Goal: Find specific page/section: Find specific page/section

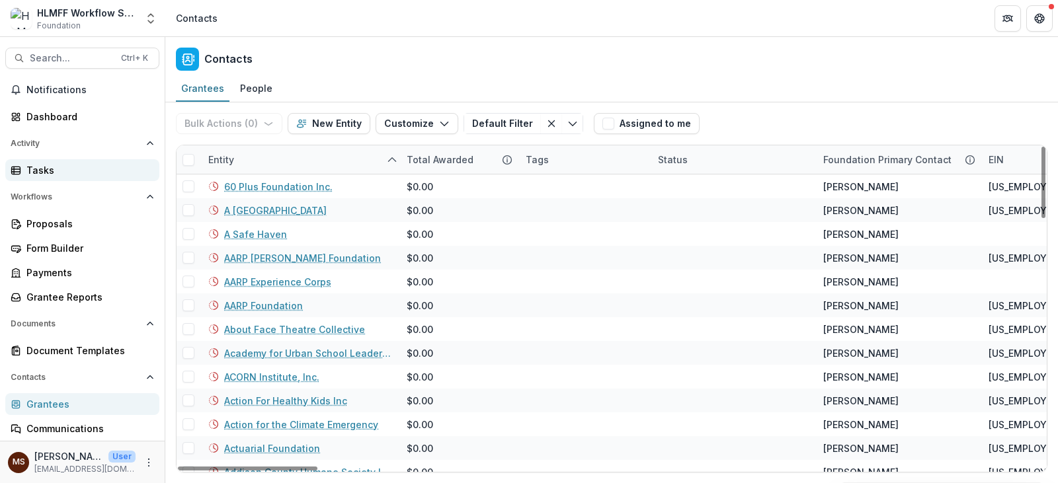
scroll to position [29, 0]
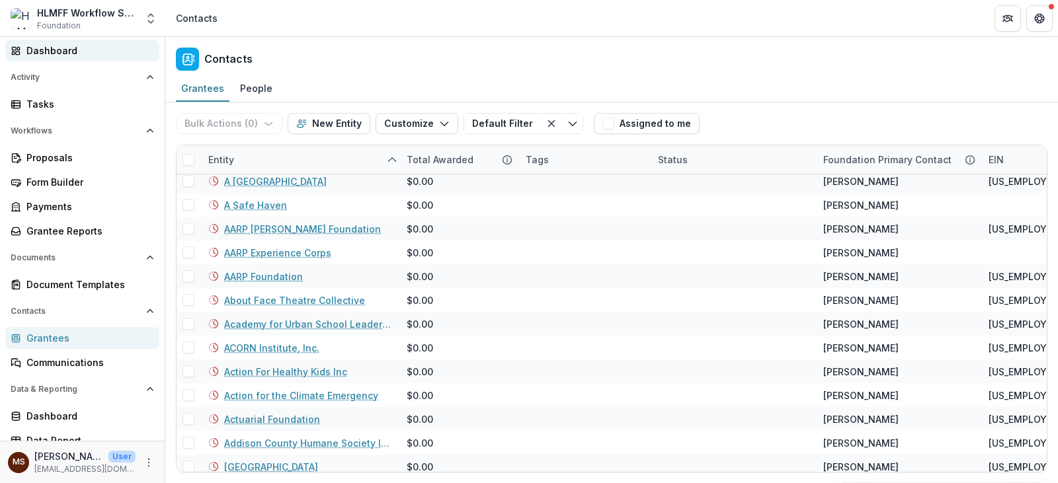
click at [38, 55] on div "Dashboard" at bounding box center [87, 51] width 122 height 14
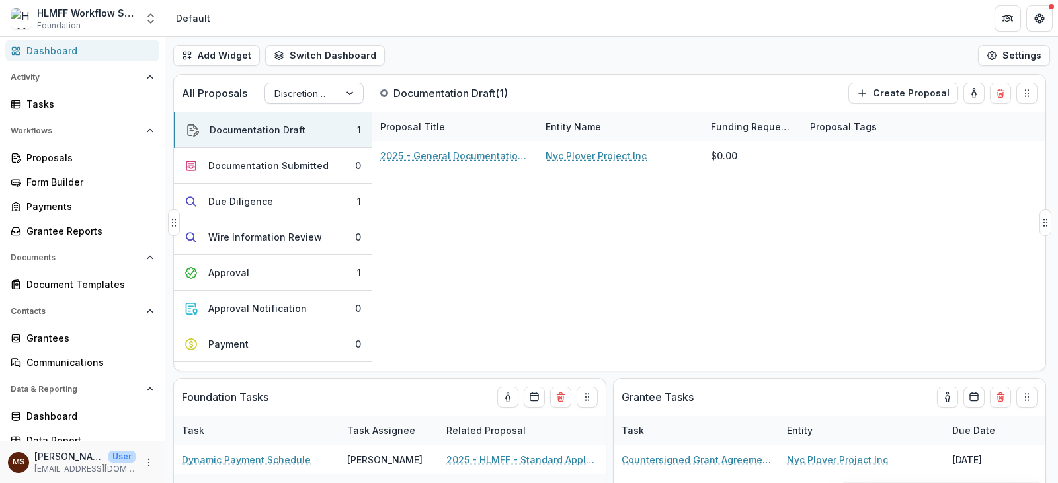
click at [330, 97] on div "Discretionary Approved Workflow" at bounding box center [302, 93] width 74 height 19
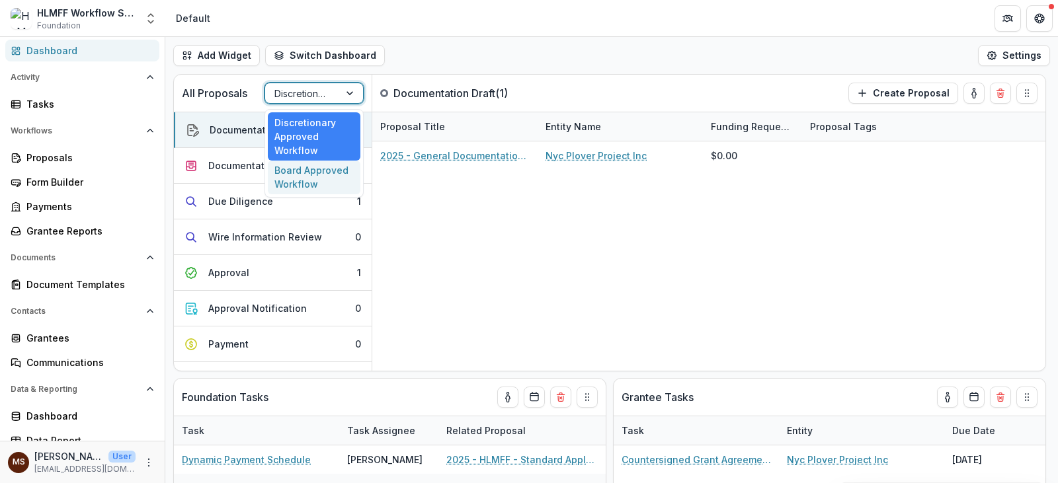
click at [335, 175] on div "Board Approved Workflow" at bounding box center [314, 178] width 93 height 34
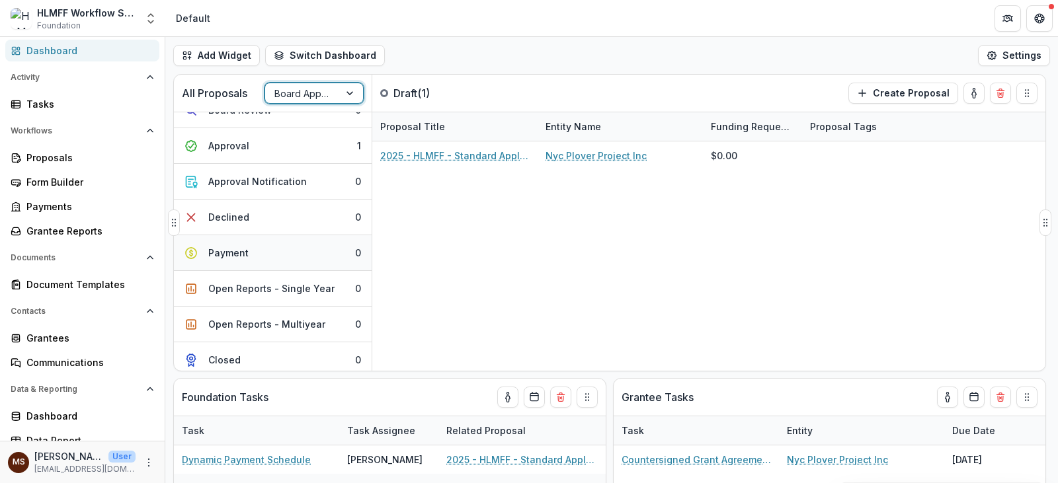
scroll to position [205, 0]
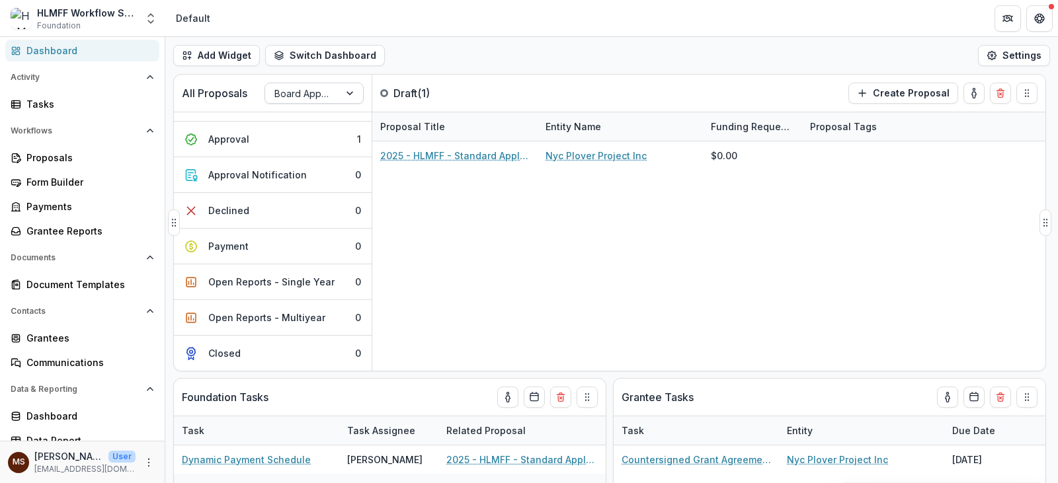
click at [333, 85] on div "Board Approved Workflow" at bounding box center [302, 93] width 74 height 19
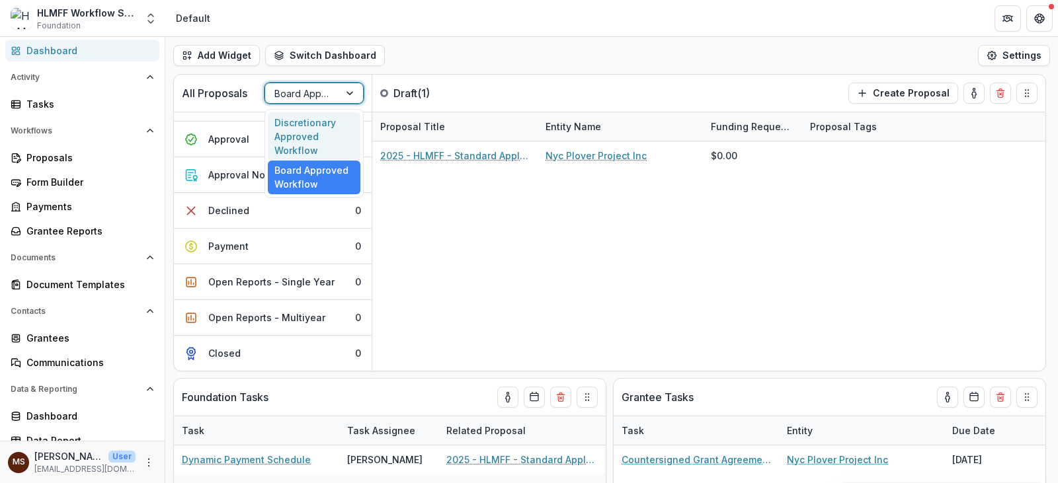
click at [335, 115] on div "Discretionary Approved Workflow" at bounding box center [314, 136] width 93 height 48
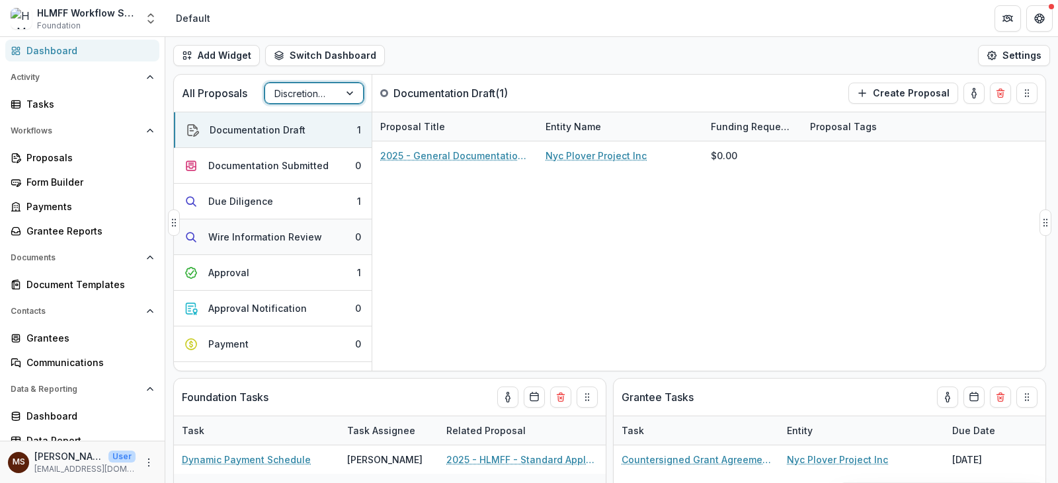
scroll to position [26, 0]
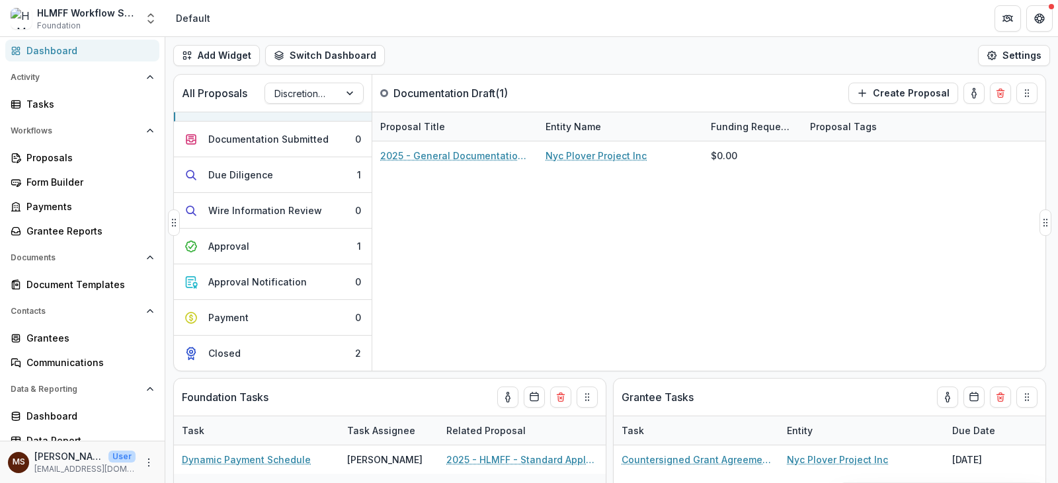
drag, startPoint x: 316, startPoint y: 87, endPoint x: 318, endPoint y: 106, distance: 18.6
click at [316, 87] on div at bounding box center [302, 93] width 56 height 17
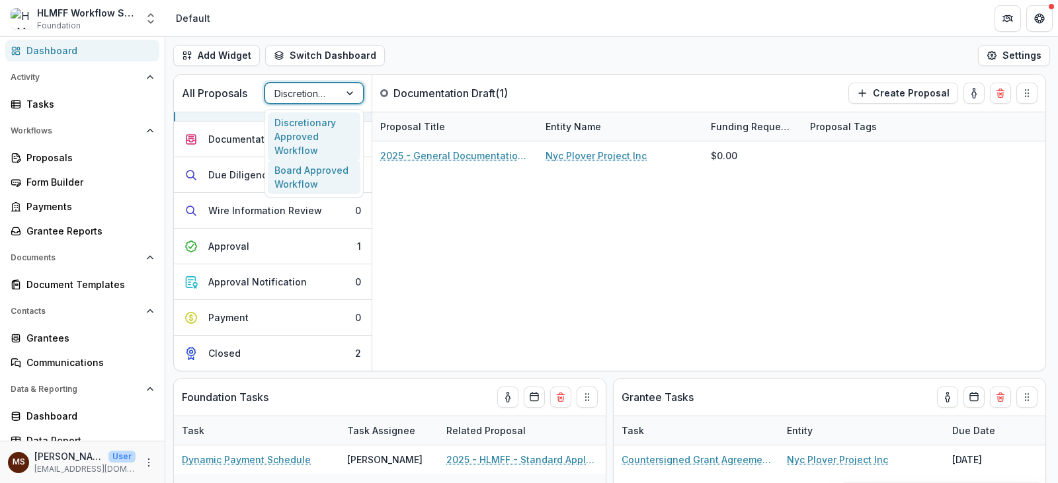
click at [319, 177] on div "Board Approved Workflow" at bounding box center [314, 178] width 93 height 34
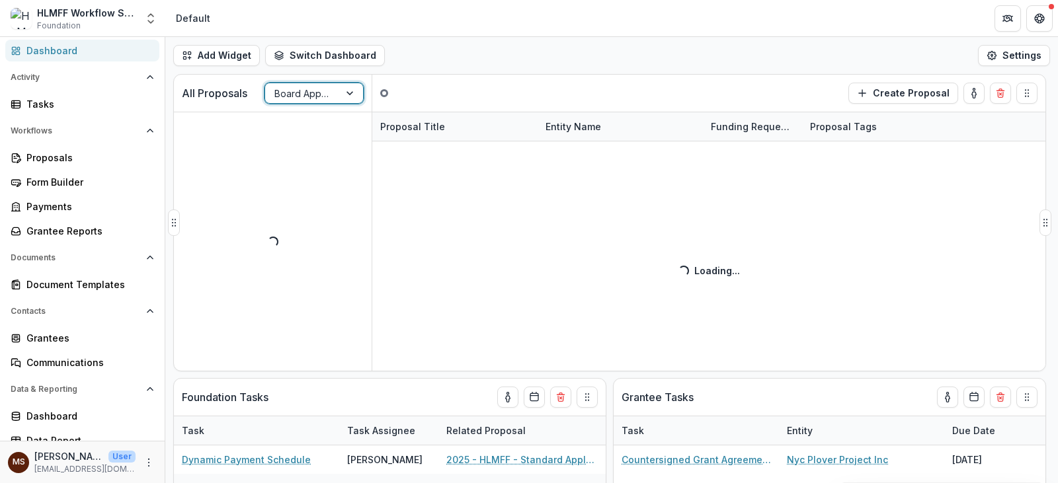
scroll to position [0, 0]
